Goal: Register for event/course

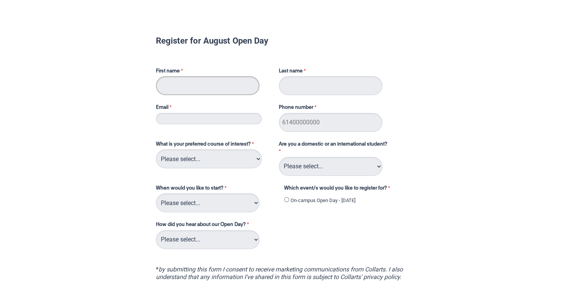
click at [191, 85] on input "First name" at bounding box center [207, 85] width 103 height 19
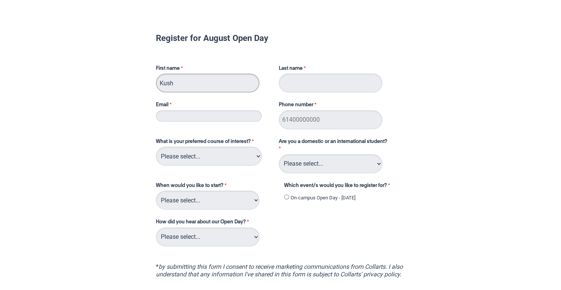
type input "Kush"
click at [304, 85] on input "Last name" at bounding box center [330, 83] width 103 height 19
type input "[PERSON_NAME]"
click at [237, 115] on input "Email" at bounding box center [209, 115] width 106 height 11
type input "[EMAIL_ADDRESS][DOMAIN_NAME]"
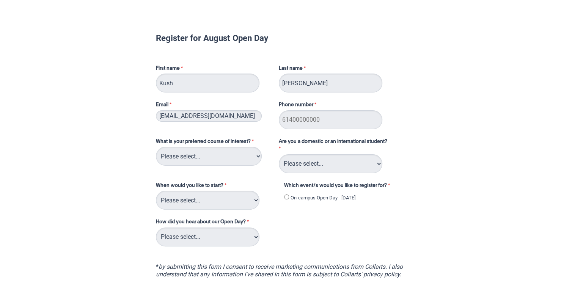
click at [171, 139] on label "What is your preferred course of interest?" at bounding box center [213, 142] width 115 height 9
click at [171, 147] on select "Please select... 2D Animation Acting Audio Engineering Circus Arts Comedy Digit…" at bounding box center [209, 156] width 106 height 19
click at [188, 148] on select "Please select... 2D Animation Acting Audio Engineering Circus Arts Comedy Digit…" at bounding box center [209, 156] width 106 height 19
click at [118, 163] on div "Register for August Open Day First name [GEOGRAPHIC_DATA] Last name [PERSON_NAM…" at bounding box center [280, 189] width 555 height 372
click at [163, 163] on select "Please select... 2D Animation Acting Audio Engineering Circus Arts Comedy Digit…" at bounding box center [209, 156] width 106 height 19
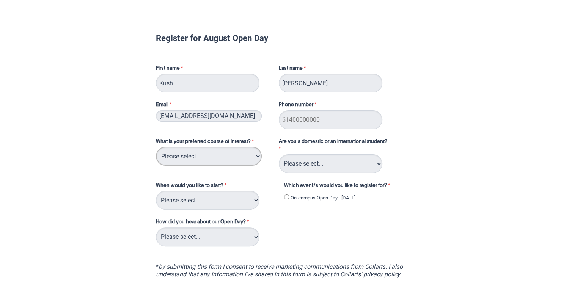
select select "tfa_109"
click at [156, 147] on select "Please select... 2D Animation Acting Audio Engineering Circus Arts Comedy Digit…" at bounding box center [209, 156] width 106 height 19
click at [130, 144] on div "Register for August Open Day First name [GEOGRAPHIC_DATA] Last name [PERSON_NAM…" at bounding box center [280, 189] width 555 height 372
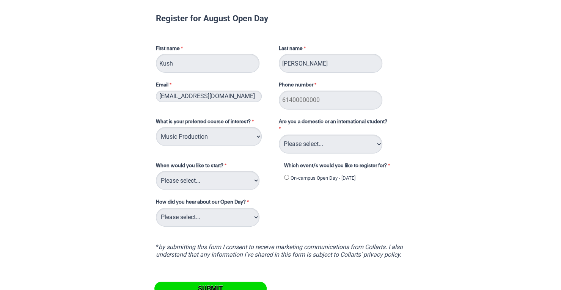
scroll to position [23, 0]
click at [215, 185] on select "Please select... Trimester 3 2025, starting [DATE] Trimester 1 2026, starting […" at bounding box center [207, 180] width 103 height 19
click at [177, 146] on div "What is your preferred course of interest? Please select... 2D Animation Acting…" at bounding box center [213, 131] width 121 height 31
click at [182, 140] on select "Please select... 2D Animation Acting Audio Engineering Circus Arts Comedy Digit…" at bounding box center [209, 136] width 106 height 19
click at [156, 127] on select "Please select... 2D Animation Acting Audio Engineering Circus Arts Comedy Digit…" at bounding box center [209, 136] width 106 height 19
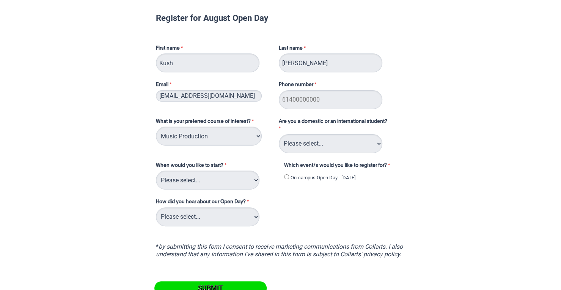
click at [62, 142] on div "Register for August Open Day First name [GEOGRAPHIC_DATA] Last name [PERSON_NAM…" at bounding box center [280, 169] width 555 height 372
click at [175, 176] on select "Please select... Trimester 3 2025, starting [DATE] Trimester 1 2026, starting […" at bounding box center [207, 180] width 103 height 19
click at [140, 192] on form "Register for August Open Day First name [GEOGRAPHIC_DATA] Last name [PERSON_NAM…" at bounding box center [281, 155] width 292 height 314
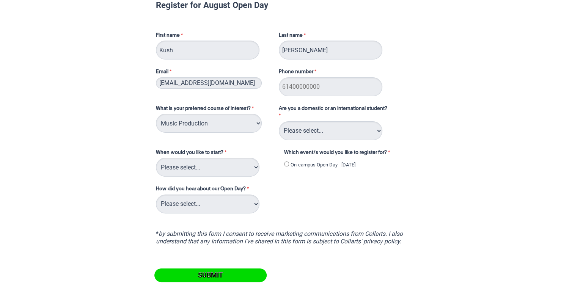
scroll to position [37, 0]
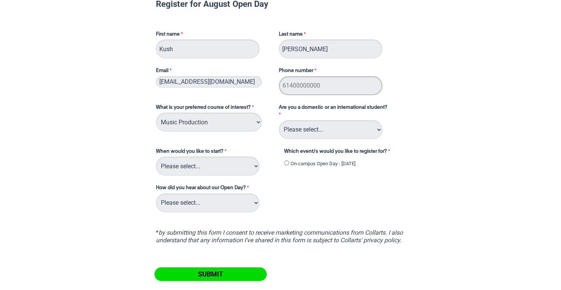
click at [304, 88] on input "Phone number" at bounding box center [330, 85] width 103 height 19
type input "0420622593"
click at [315, 125] on select "Please select... Domestic Student International Student" at bounding box center [330, 129] width 103 height 19
select select "tfa_126"
click at [279, 120] on select "Please select... Domestic Student International Student" at bounding box center [330, 129] width 103 height 19
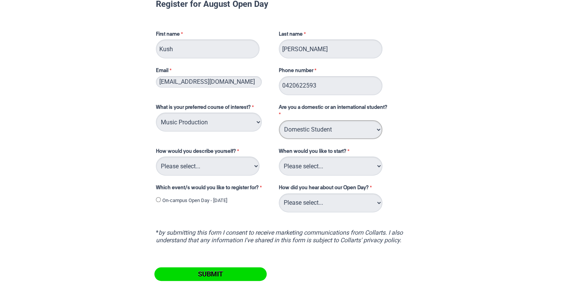
click at [316, 130] on select "Please select... Domestic Student International Student" at bounding box center [330, 129] width 103 height 19
click at [315, 132] on select "Please select... Domestic Student International Student" at bounding box center [330, 129] width 103 height 19
click at [299, 176] on select "Please select... Trimester 3 2025, starting [DATE] Trimester 1 2026, starting […" at bounding box center [330, 166] width 103 height 19
select select "tfa_234"
click at [279, 157] on select "Please select... Trimester 3 2025, starting [DATE] Trimester 1 2026, starting […" at bounding box center [330, 166] width 103 height 19
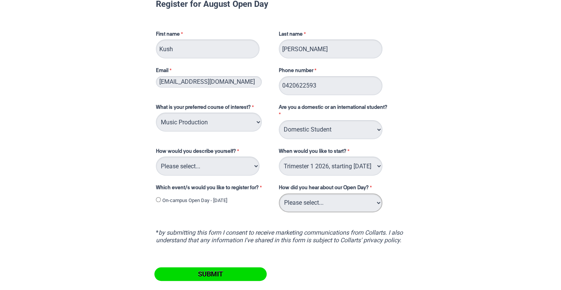
click at [318, 198] on select "Please select... Career Advisor Career Expo Collarts Newsletter/Email Collarts …" at bounding box center [330, 202] width 103 height 19
select select "tfa_136"
click at [279, 193] on select "Please select... Career Advisor Career Expo Collarts Newsletter/Email Collarts …" at bounding box center [330, 202] width 103 height 19
click at [241, 165] on select "Please select... I've completed Year 12 I'm looking for a career change I'm alr…" at bounding box center [207, 166] width 103 height 19
select select "tfa_71"
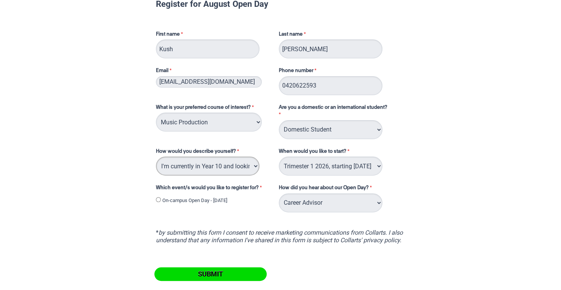
click at [156, 157] on select "Please select... I've completed Year 12 I'm looking for a career change I'm alr…" at bounding box center [207, 166] width 103 height 19
click at [158, 177] on div "What is your preferred course of interest? Please select... 2D Animation Acting…" at bounding box center [281, 155] width 256 height 117
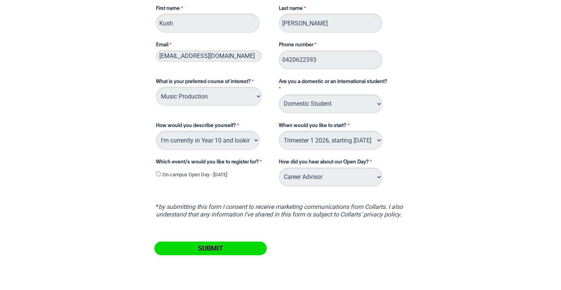
scroll to position [63, 0]
click at [158, 174] on input "On-campus Open Day - [DATE]" at bounding box center [158, 173] width 5 height 5
radio input "true"
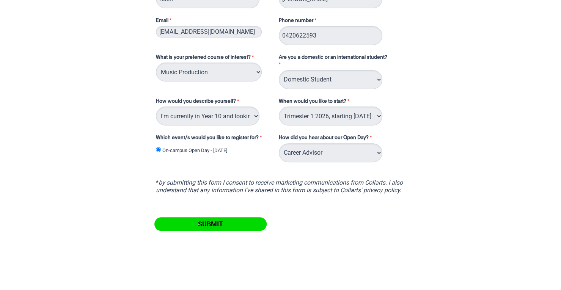
scroll to position [92, 0]
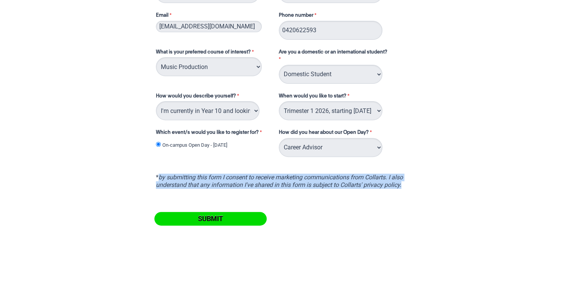
drag, startPoint x: 158, startPoint y: 179, endPoint x: 566, endPoint y: 218, distance: 409.8
click at [560, 218] on html "Register for August Open Day First name [GEOGRAPHIC_DATA] Last name [PERSON_NAM…" at bounding box center [280, 99] width 561 height 382
click at [416, 216] on form "Register for August Open Day First name [GEOGRAPHIC_DATA] Last name [PERSON_NAM…" at bounding box center [281, 85] width 292 height 314
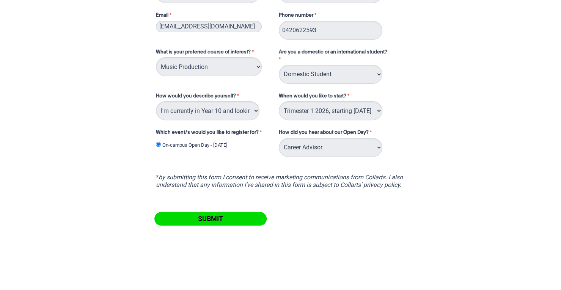
click at [236, 221] on input "Submit" at bounding box center [210, 219] width 112 height 14
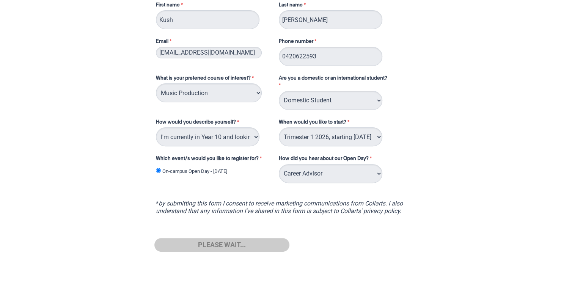
scroll to position [66, 0]
